Goal: Information Seeking & Learning: Learn about a topic

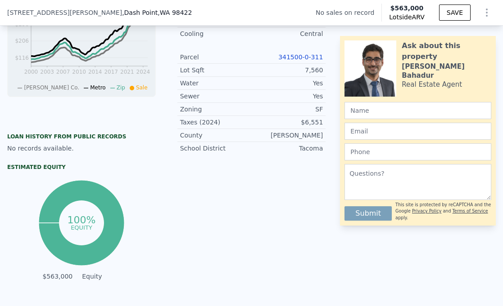
scroll to position [236, 0]
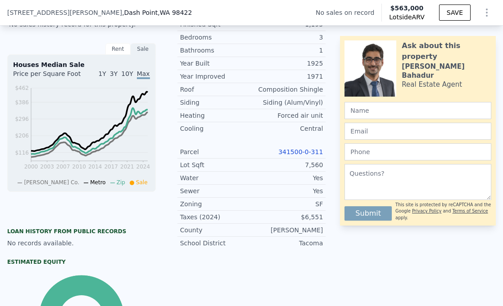
click at [304, 153] on link "341500-0-311" at bounding box center [300, 151] width 45 height 7
drag, startPoint x: 280, startPoint y: 151, endPoint x: 322, endPoint y: 154, distance: 42.0
click at [322, 154] on div "341500-0-311" at bounding box center [287, 152] width 72 height 9
copy link "341500-0-311"
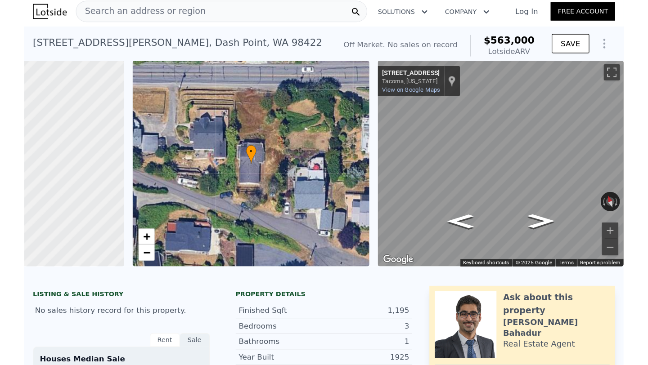
scroll to position [0, 0]
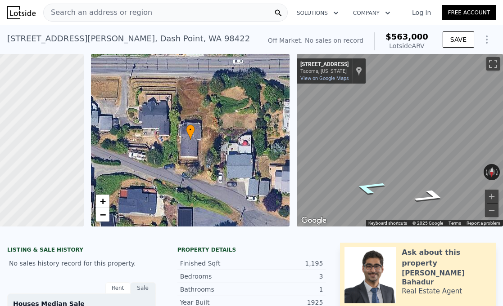
click at [379, 191] on icon "Go East, Whittier St NE" at bounding box center [368, 188] width 59 height 20
click at [378, 191] on icon "Go East, Whittier St NE" at bounding box center [368, 188] width 58 height 20
click at [374, 188] on icon "Go East, Whittier St NE" at bounding box center [369, 187] width 60 height 20
click at [278, 160] on div "• + − • + − ← Move left → Move right ↑ Move up ↓ Move down + Zoom in - Zoom out…" at bounding box center [251, 140] width 503 height 173
click at [404, 179] on icon "Go West, Whittier St NE" at bounding box center [397, 180] width 57 height 14
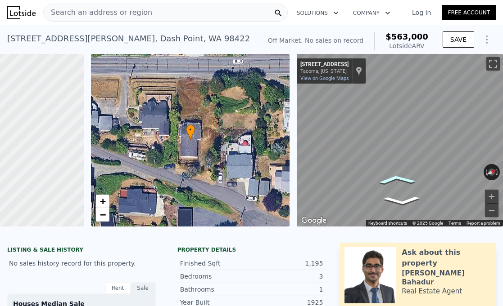
click at [404, 179] on icon "Go West, Whittier St NE" at bounding box center [397, 180] width 58 height 14
click at [372, 148] on icon "Go West, Whittier St NE" at bounding box center [366, 140] width 51 height 29
click at [373, 134] on icon "Go West, Whittier St NE" at bounding box center [366, 140] width 51 height 29
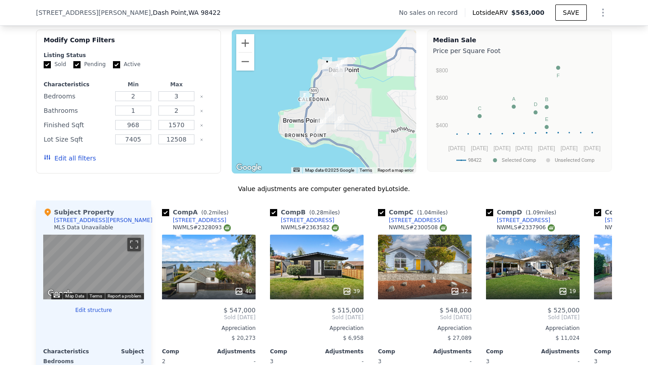
scroll to position [699, 0]
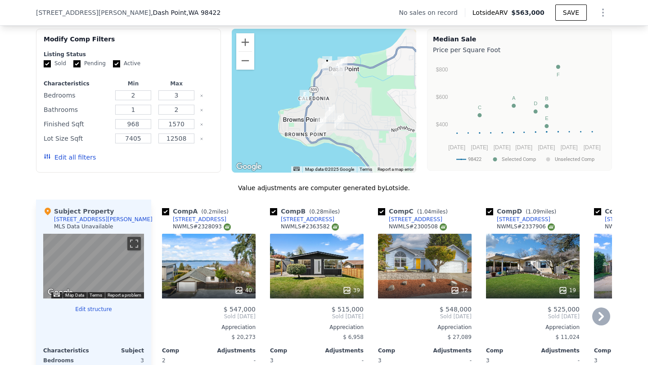
click at [370, 261] on div "Comp A ( 0.2 miles) [STREET_ADDRESS] # 2328093 40 $ 547,000 Sold [DATE] Appreci…" at bounding box center [381, 338] width 461 height 276
click at [248, 47] on button "Zoom in" at bounding box center [245, 42] width 18 height 18
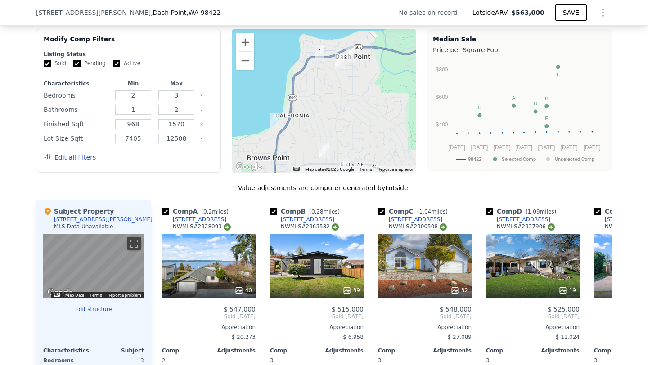
drag, startPoint x: 366, startPoint y: 97, endPoint x: 355, endPoint y: 119, distance: 25.0
click at [355, 119] on div at bounding box center [324, 101] width 185 height 144
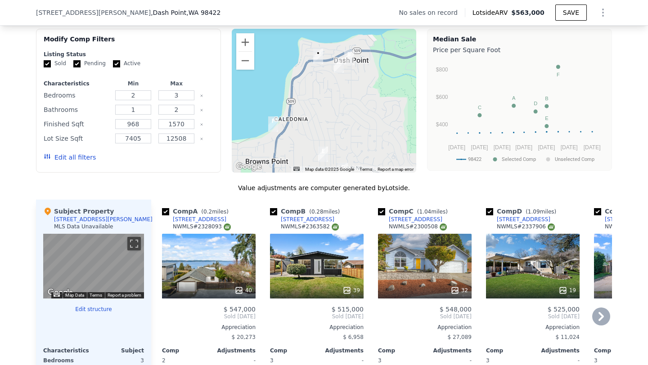
click at [369, 247] on div "Comp A ( 0.2 miles) [STREET_ADDRESS] # 2328093 40 $ 547,000 Sold [DATE] Appreci…" at bounding box center [381, 338] width 461 height 276
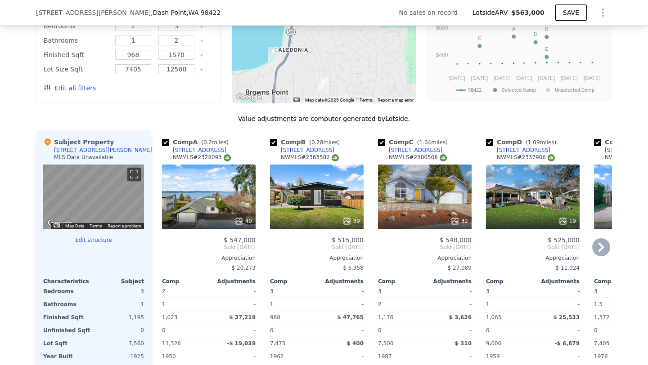
scroll to position [748, 0]
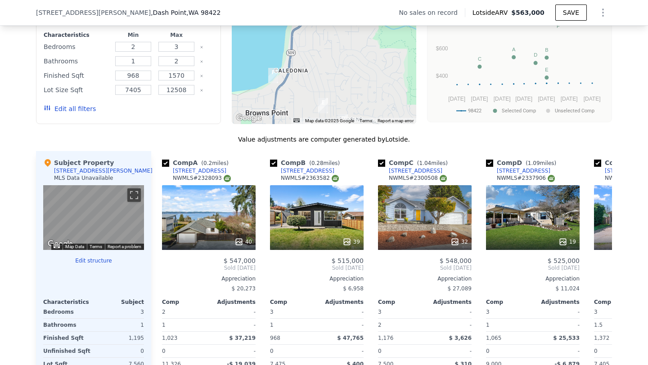
click at [199, 77] on div "Finished Sqft 968 1570" at bounding box center [129, 75] width 170 height 13
click at [200, 77] on icon "Clear" at bounding box center [202, 76] width 4 height 4
click at [202, 89] on icon "Clear" at bounding box center [202, 91] width 4 height 4
click at [153, 110] on button "Update Search" at bounding box center [179, 109] width 68 height 13
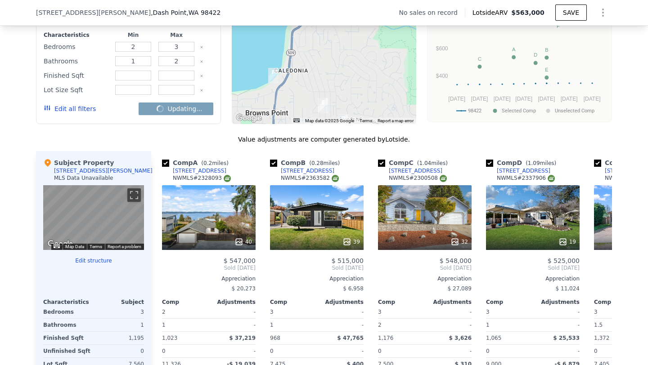
click at [202, 49] on icon "Clear" at bounding box center [202, 47] width 4 height 4
checkbox input "false"
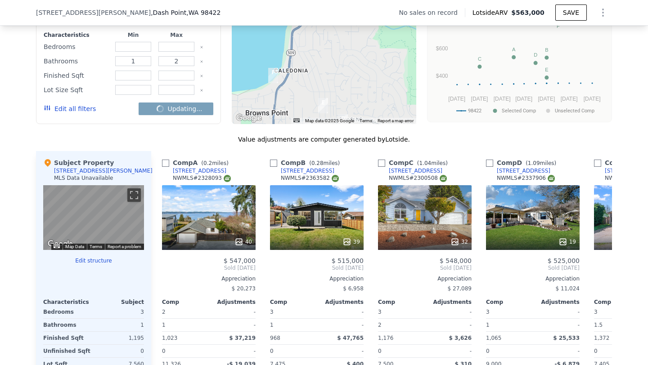
checkbox input "false"
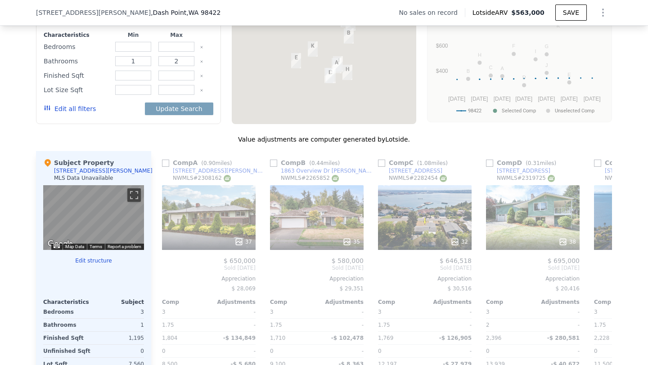
click at [202, 63] on icon "Clear" at bounding box center [202, 62] width 4 height 4
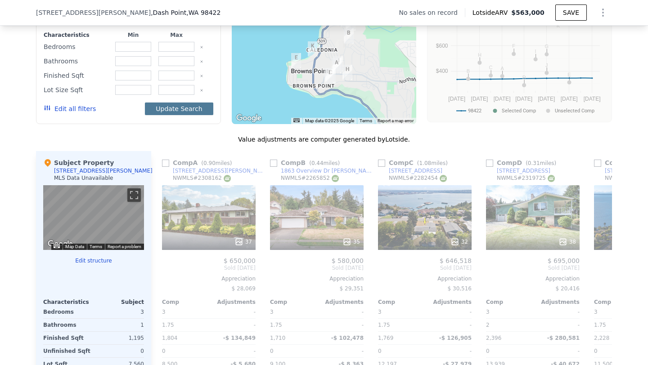
click at [195, 107] on button "Update Search" at bounding box center [179, 109] width 68 height 13
click at [261, 170] on div "Comp A ( 0.90 miles) [STREET_ADDRESS][PERSON_NAME] # 2308162 37 $ 650,000 Sold …" at bounding box center [381, 289] width 461 height 276
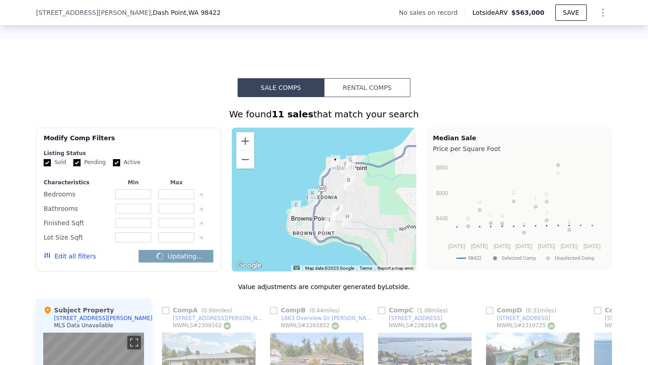
scroll to position [593, 0]
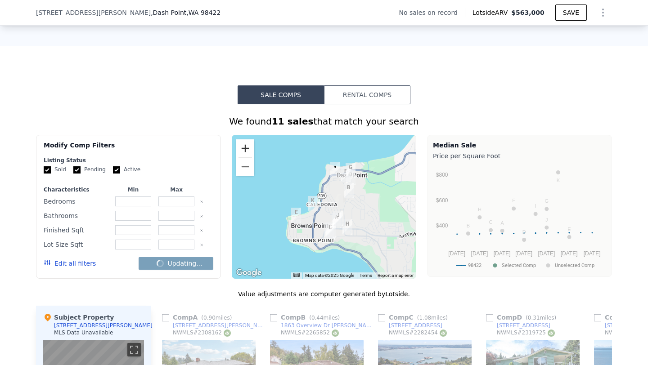
click at [245, 154] on button "Zoom in" at bounding box center [245, 148] width 18 height 18
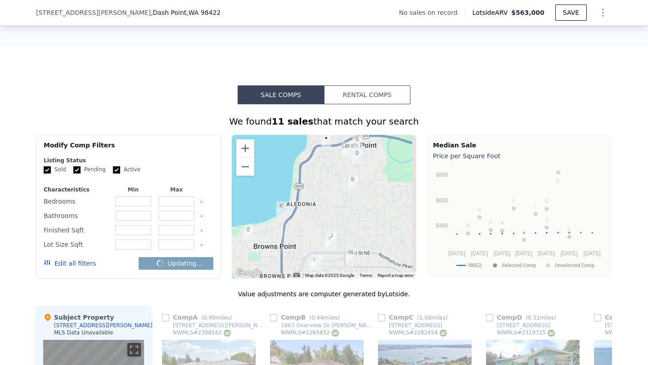
drag, startPoint x: 366, startPoint y: 177, endPoint x: 325, endPoint y: 184, distance: 41.5
click at [325, 184] on div at bounding box center [324, 207] width 185 height 144
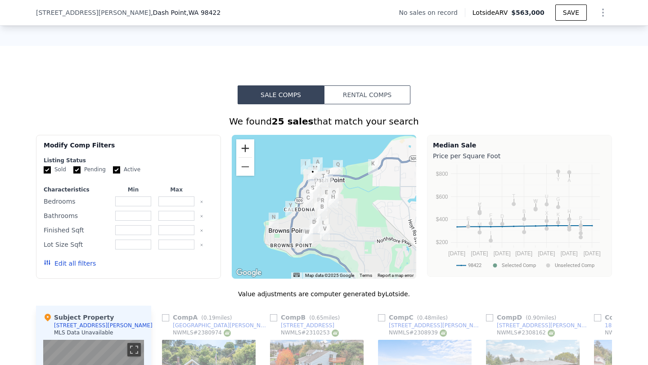
click at [245, 149] on button "Zoom in" at bounding box center [245, 148] width 18 height 18
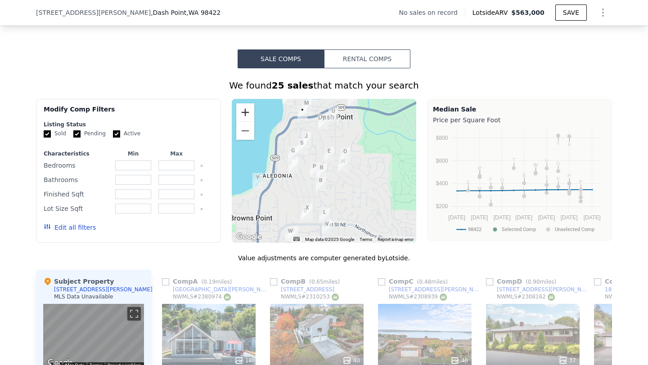
scroll to position [628, 0]
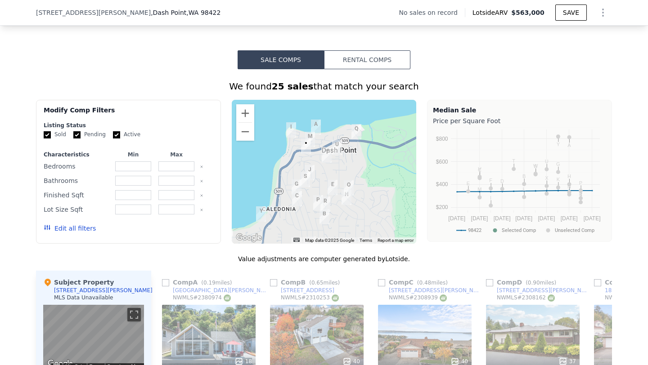
drag, startPoint x: 384, startPoint y: 179, endPoint x: 387, endPoint y: 203, distance: 24.6
click at [387, 203] on div at bounding box center [324, 172] width 185 height 144
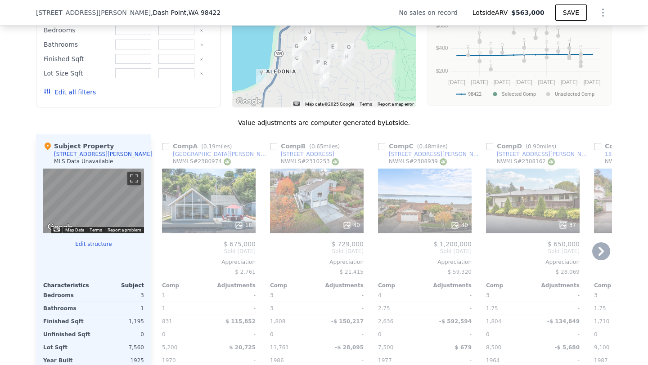
click at [268, 252] on div "Comp B ( 0.65 miles) [STREET_ADDRESS] # 2310253 40 $ 729,000 Sold [DATE] Apprec…" at bounding box center [316, 273] width 101 height 276
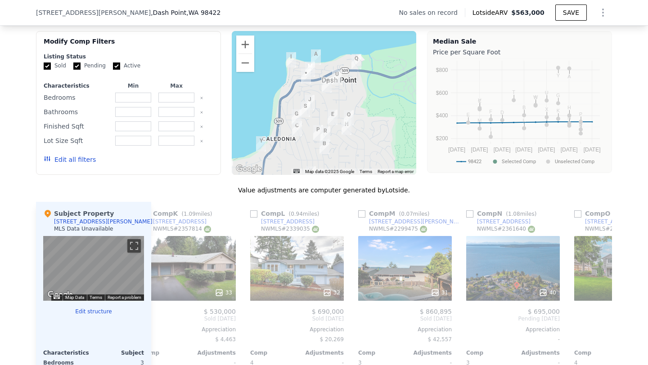
scroll to position [0, 1099]
click at [456, 262] on div "Comp A ( 0.19 miles) [STREET_ADDRESS] 18 $ 675,000 Sold [DATE] Appreciation $ 2…" at bounding box center [381, 340] width 461 height 276
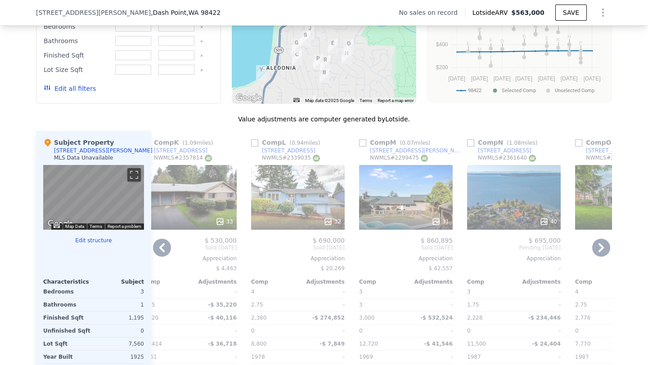
scroll to position [781, 0]
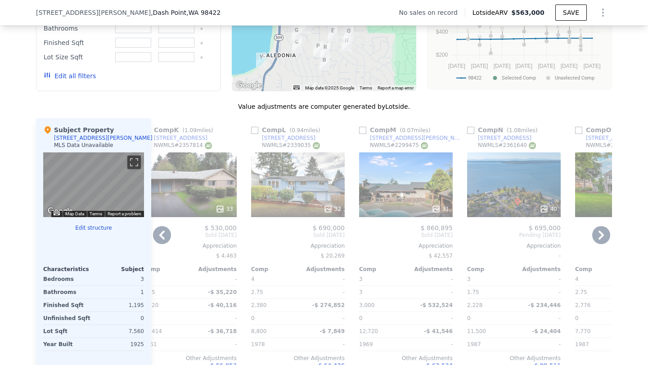
click at [412, 183] on div "31" at bounding box center [406, 185] width 94 height 65
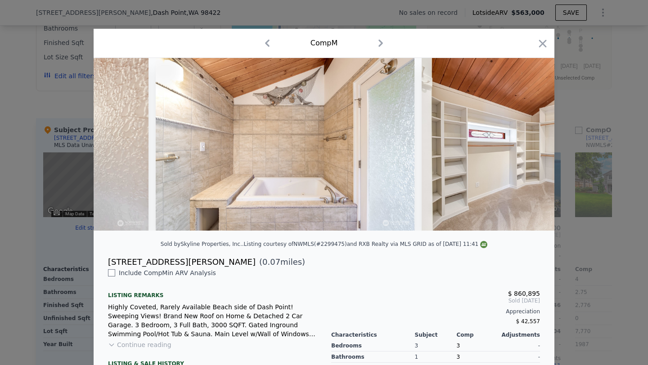
scroll to position [0, 3942]
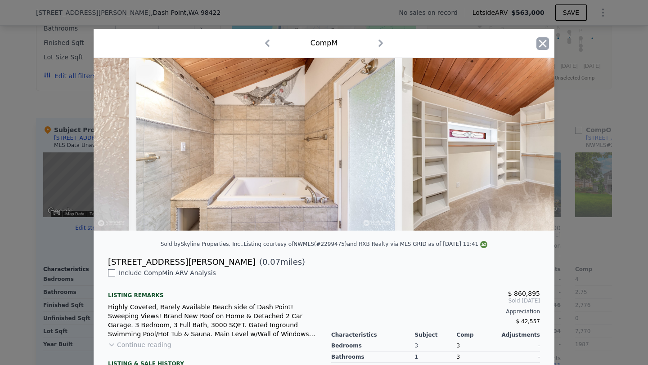
click at [502, 47] on icon "button" at bounding box center [542, 43] width 13 height 13
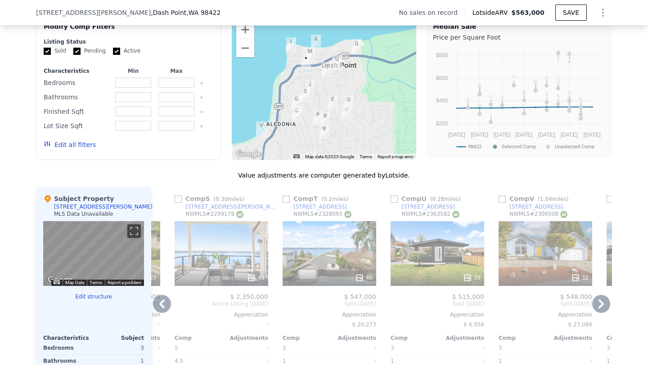
scroll to position [719, 0]
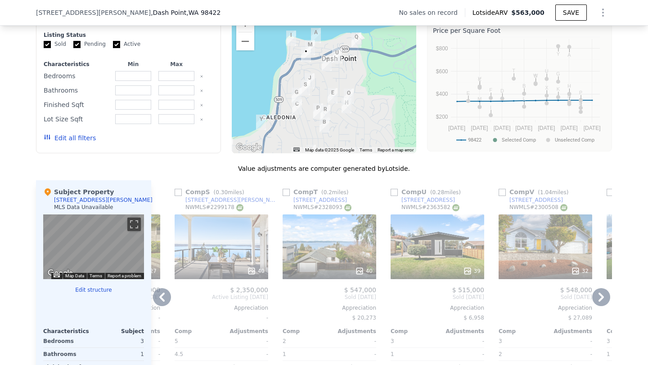
click at [491, 214] on div "Comp A ( 0.19 miles) [STREET_ADDRESS] 18 $ 675,000 Sold [DATE] Appreciation $ 2…" at bounding box center [381, 318] width 461 height 276
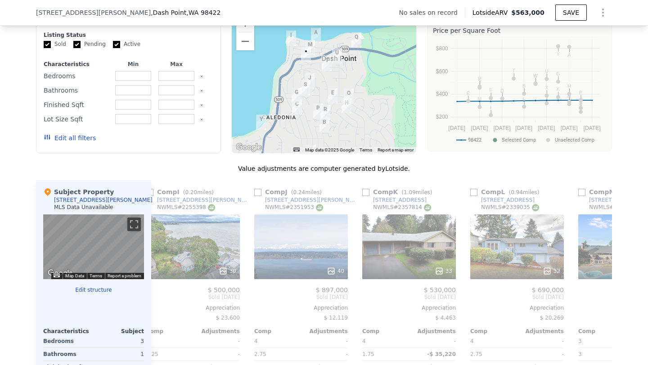
scroll to position [0, 876]
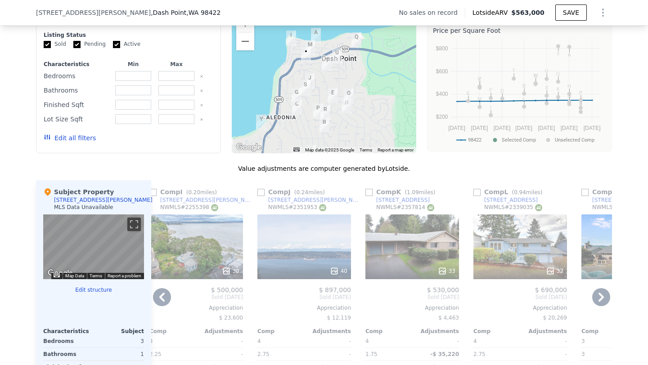
click at [361, 219] on div "Comp A ( 0.19 miles) [STREET_ADDRESS] 18 $ 675,000 Sold [DATE] Appreciation $ 2…" at bounding box center [381, 318] width 461 height 276
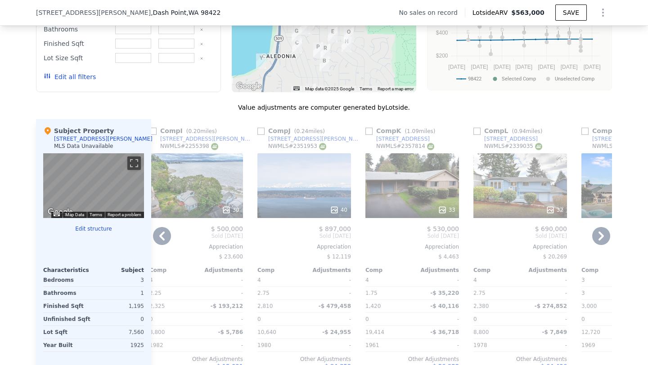
scroll to position [794, 0]
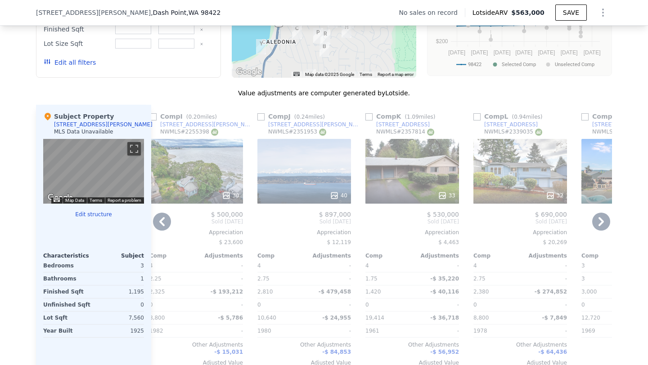
click at [327, 194] on div "40" at bounding box center [304, 195] width 86 height 9
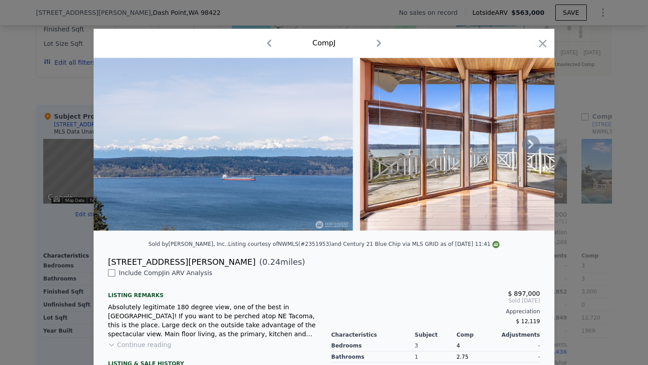
scroll to position [0, 1]
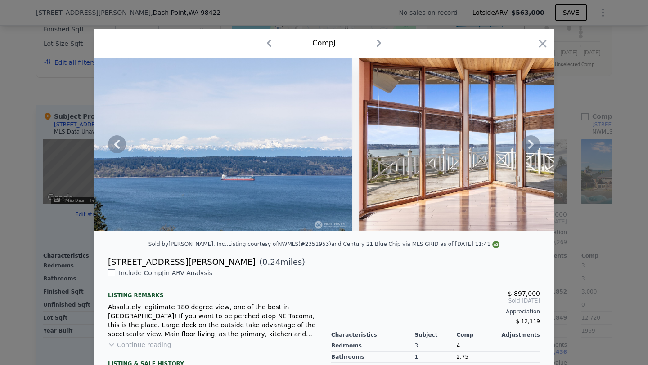
click at [502, 144] on icon at bounding box center [530, 144] width 5 height 9
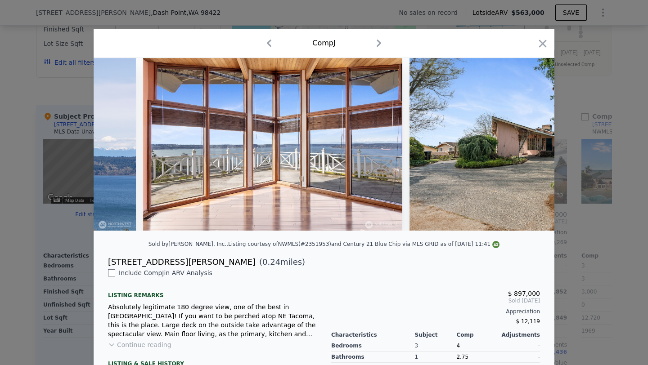
click at [502, 144] on img at bounding box center [538, 144] width 259 height 173
click at [502, 144] on icon at bounding box center [530, 144] width 5 height 9
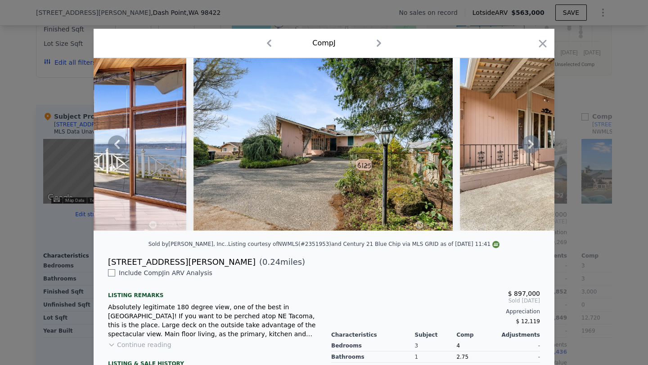
click at [502, 144] on icon at bounding box center [530, 144] width 5 height 9
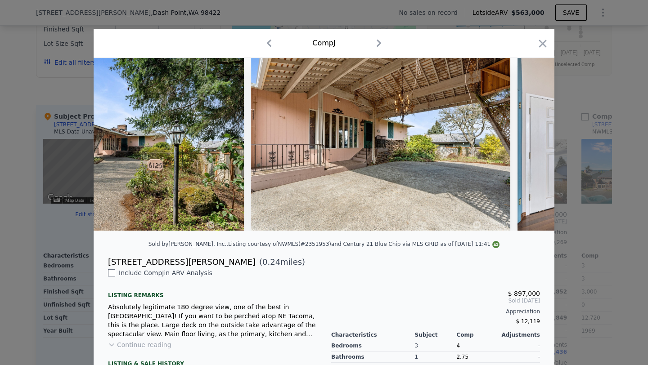
scroll to position [0, 649]
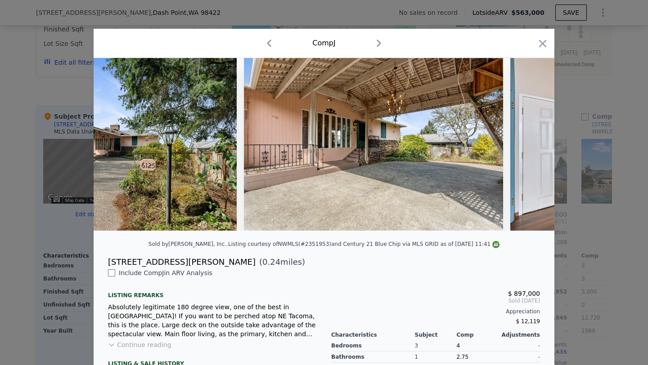
click at [502, 144] on img at bounding box center [639, 144] width 259 height 173
click at [502, 144] on icon at bounding box center [530, 144] width 5 height 9
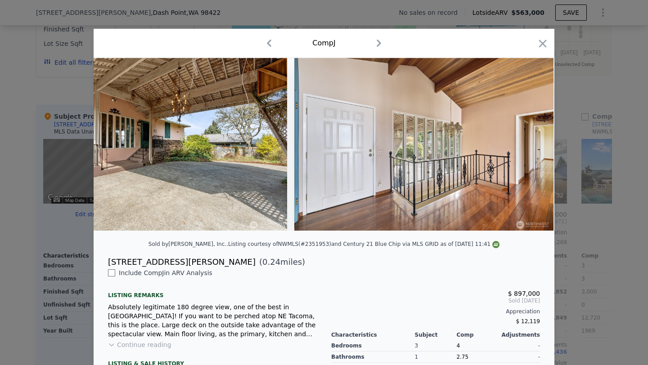
click at [502, 144] on img at bounding box center [423, 144] width 259 height 173
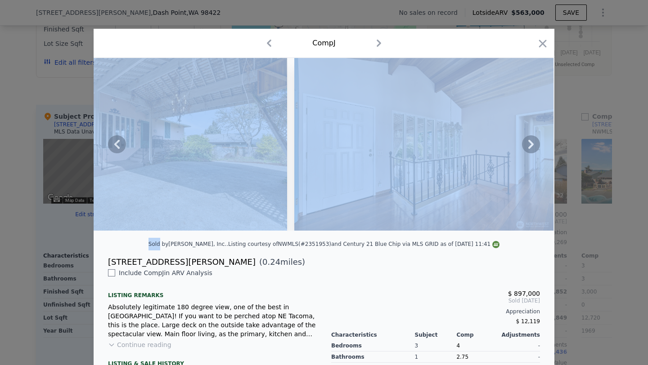
click at [502, 144] on icon at bounding box center [530, 144] width 5 height 9
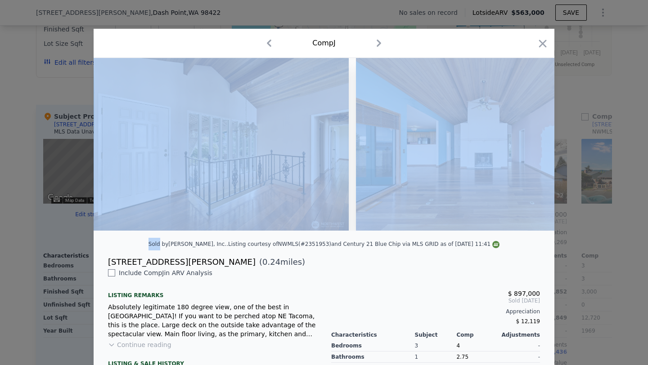
scroll to position [0, 1081]
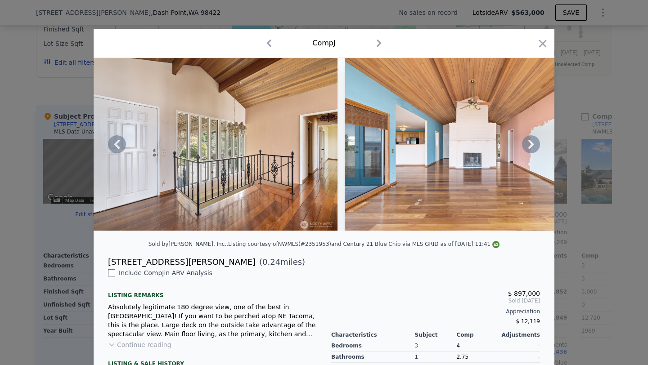
click at [397, 283] on div "$ 897,000 Sold [DATE] Appreciation $ 12,119" at bounding box center [435, 305] width 209 height 45
click at [502, 48] on icon "button" at bounding box center [542, 43] width 13 height 13
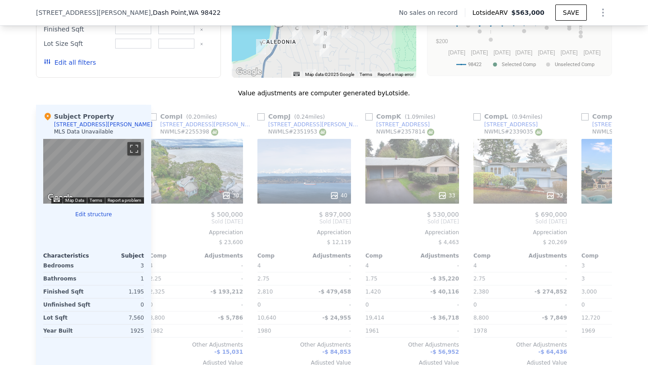
click at [443, 93] on div "Value adjustments are computer generated by Lotside ." at bounding box center [324, 93] width 576 height 9
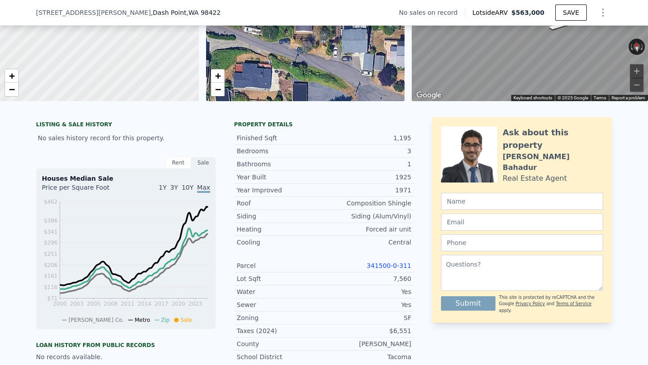
click at [423, 119] on div "LISTING & SALE HISTORY No sales history record for this property. Rent Sale Ren…" at bounding box center [324, 297] width 576 height 360
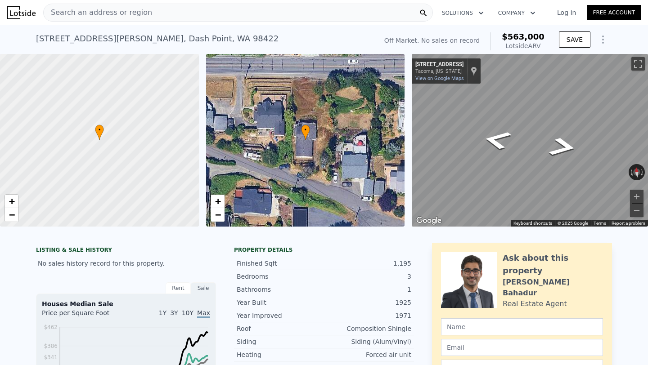
click at [362, 37] on div "[STREET_ADDRESS][PERSON_NAME] No sales on record (~ARV $563k )" at bounding box center [204, 41] width 337 height 25
type input "2"
type input "3"
type input "1"
type input "2"
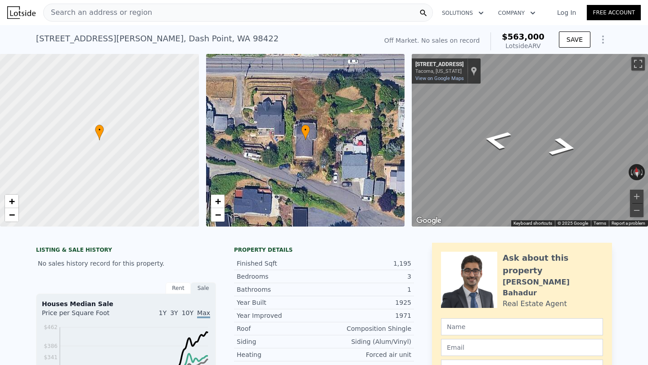
type input "968"
type input "1570"
type input "7405"
type input "12508"
checkbox input "true"
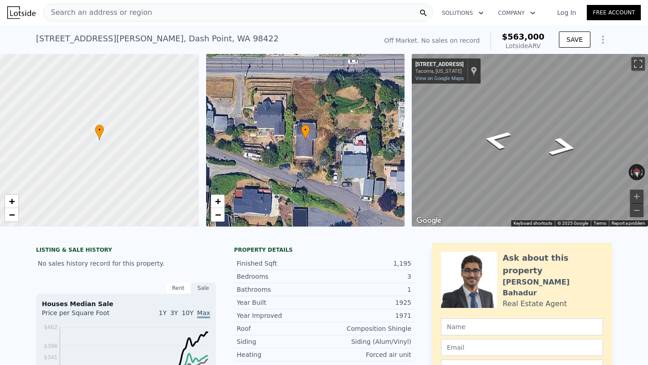
checkbox input "true"
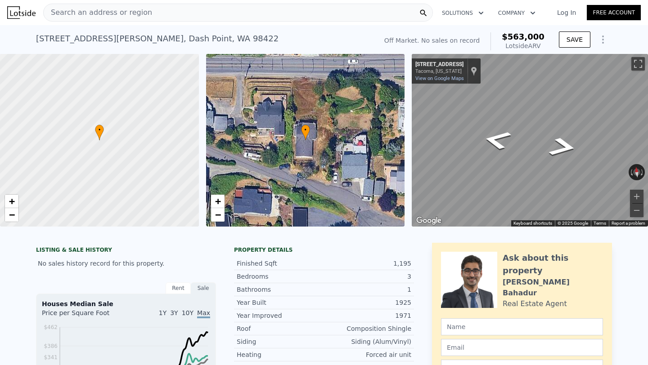
scroll to position [0, 209]
click at [219, 16] on div "Search an address or region" at bounding box center [238, 13] width 390 height 18
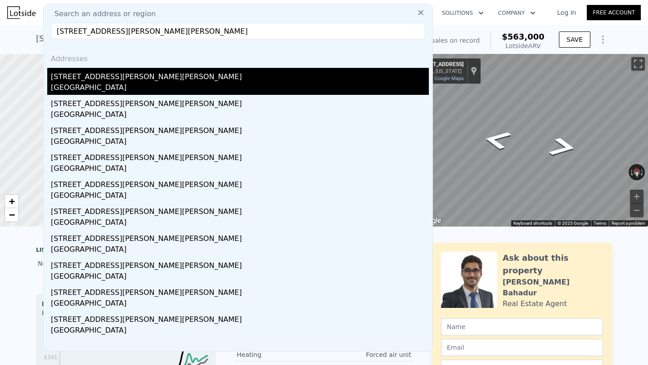
type input "[STREET_ADDRESS][PERSON_NAME][PERSON_NAME]"
click at [139, 70] on div "[STREET_ADDRESS][PERSON_NAME][PERSON_NAME]" at bounding box center [240, 75] width 378 height 14
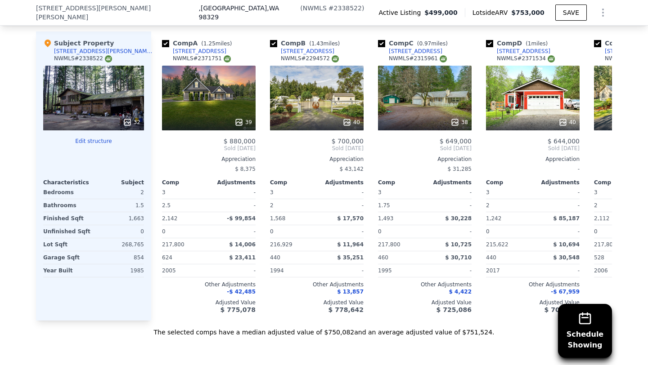
scroll to position [969, 0]
